Goal: Obtain resource: Download file/media

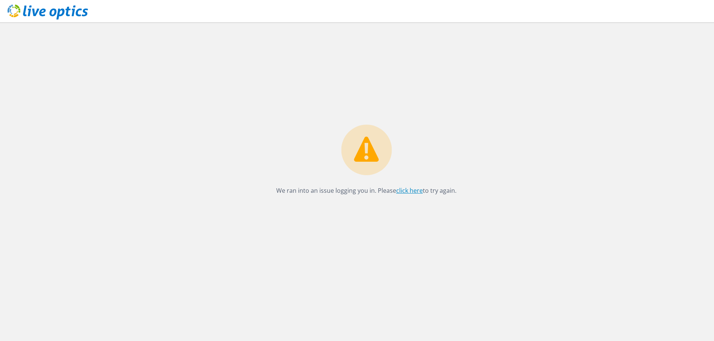
click at [411, 190] on link "click here" at bounding box center [409, 191] width 27 height 8
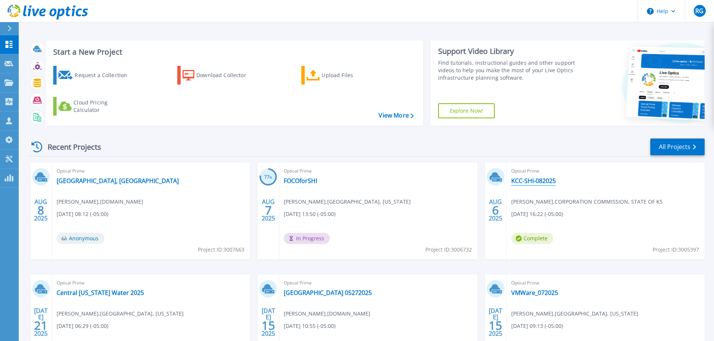
click at [542, 181] on link "KCC-SHI-082025" at bounding box center [533, 180] width 45 height 7
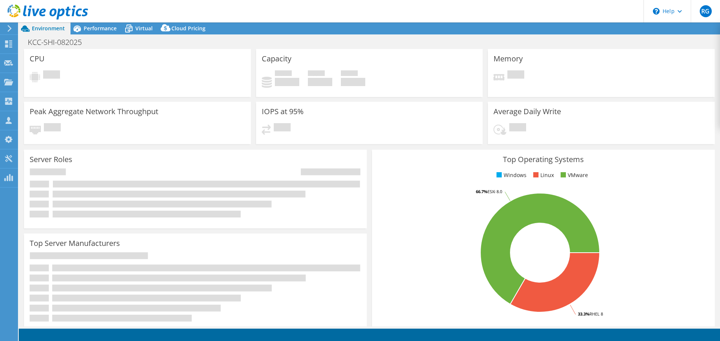
select select "USD"
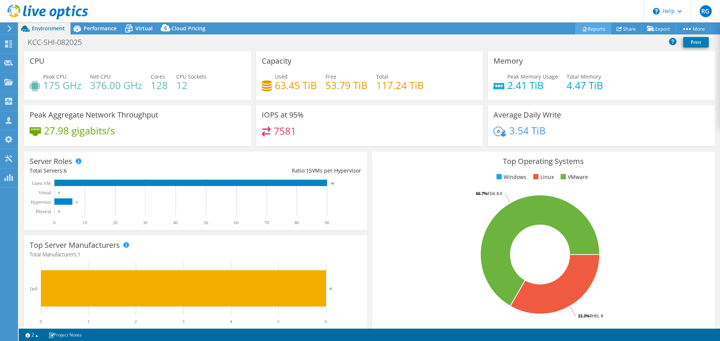
click at [584, 27] on link "Reports" at bounding box center [593, 29] width 36 height 12
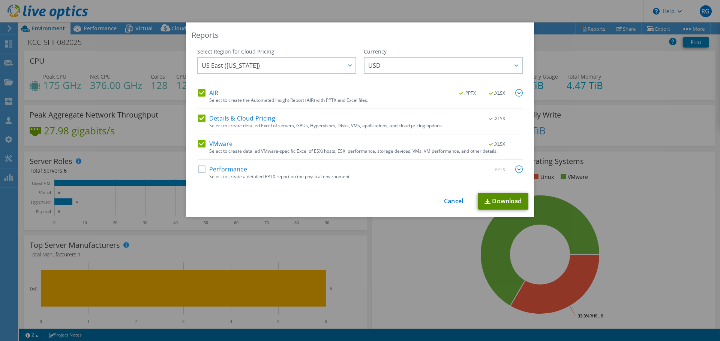
click at [504, 199] on link "Download" at bounding box center [503, 201] width 50 height 17
click at [33, 190] on div "Reports Select Region for Cloud Pricing Asia Pacific ([GEOGRAPHIC_DATA]) [GEOGR…" at bounding box center [360, 170] width 720 height 296
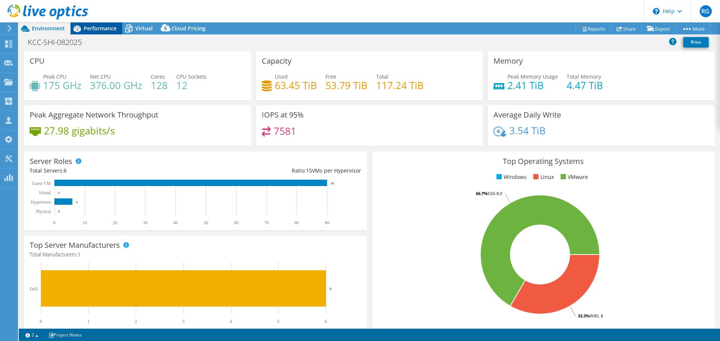
click at [91, 28] on span "Performance" at bounding box center [100, 28] width 33 height 7
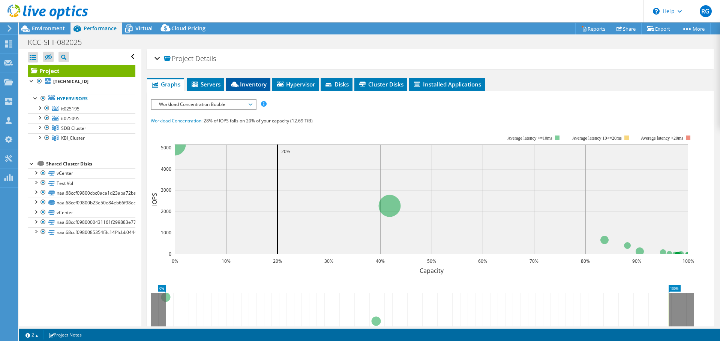
click at [244, 86] on span "Inventory" at bounding box center [248, 84] width 37 height 7
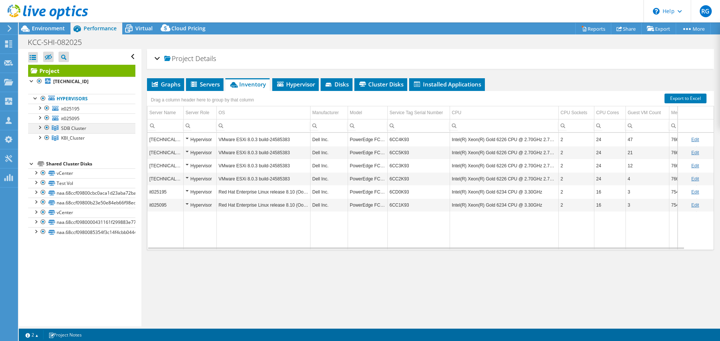
click at [47, 127] on div at bounding box center [46, 127] width 7 height 9
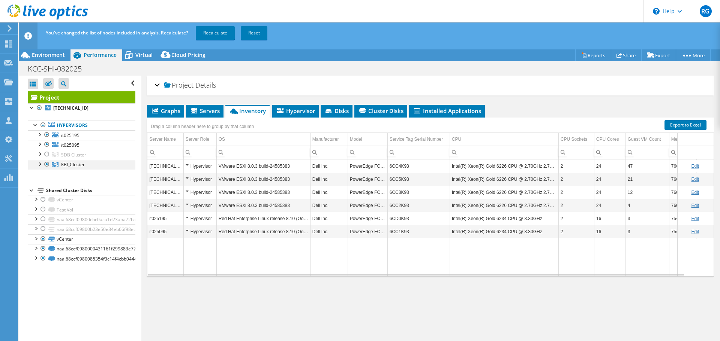
click at [46, 165] on div at bounding box center [46, 164] width 7 height 9
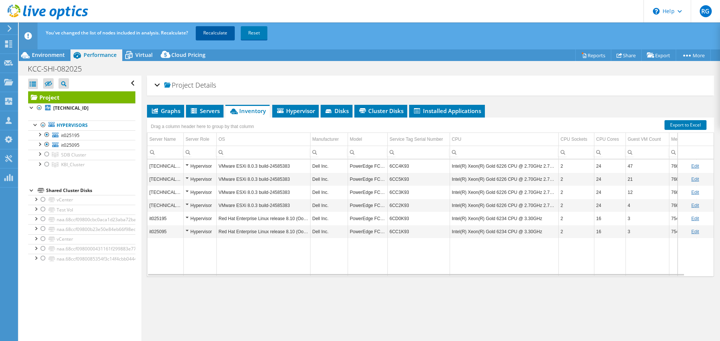
click at [218, 34] on link "Recalculate" at bounding box center [215, 32] width 39 height 13
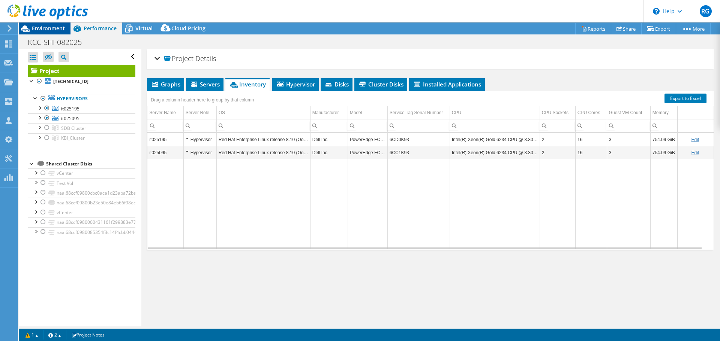
click at [53, 28] on span "Environment" at bounding box center [48, 28] width 33 height 7
